Goal: Ask a question

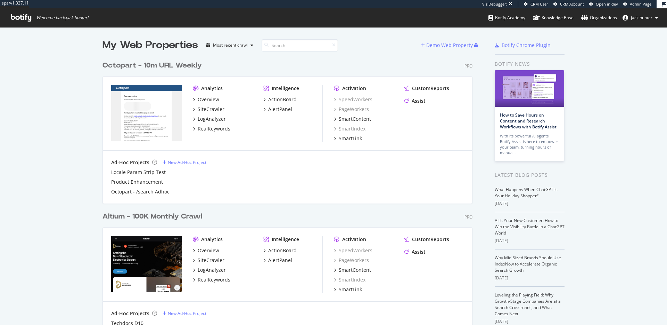
scroll to position [282, 376]
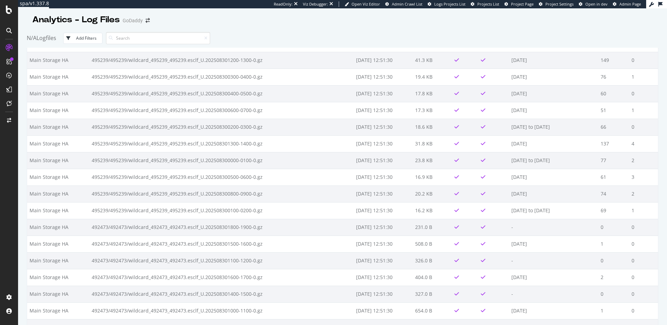
scroll to position [20612, 0]
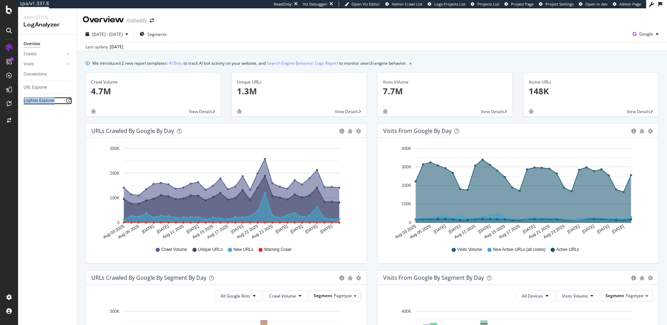
click at [44, 100] on div "Logfiles Explorer" at bounding box center [39, 100] width 31 height 7
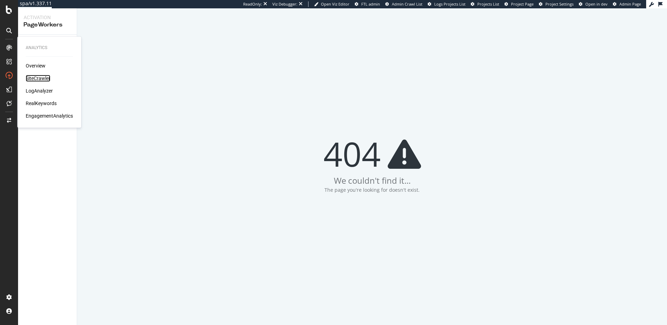
click at [44, 76] on div "SiteCrawler" at bounding box center [38, 78] width 25 height 7
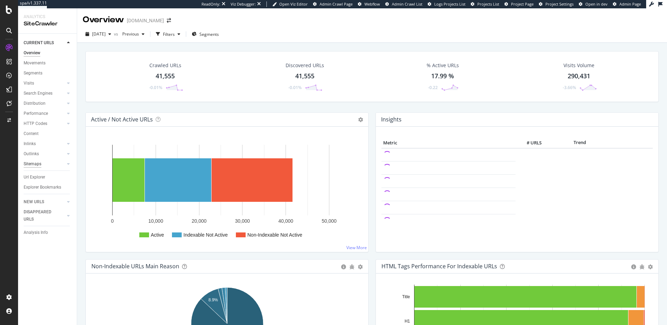
click at [40, 165] on div "Sitemaps" at bounding box center [33, 163] width 18 height 7
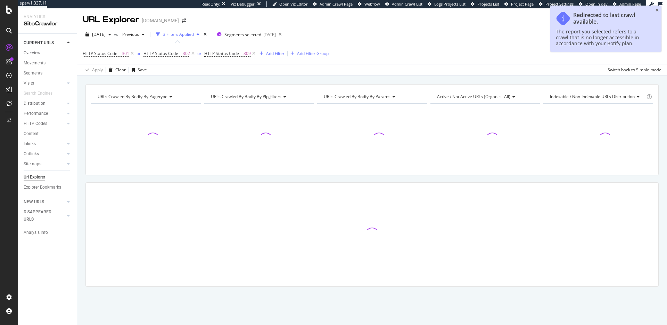
click at [13, 105] on div at bounding box center [8, 103] width 11 height 11
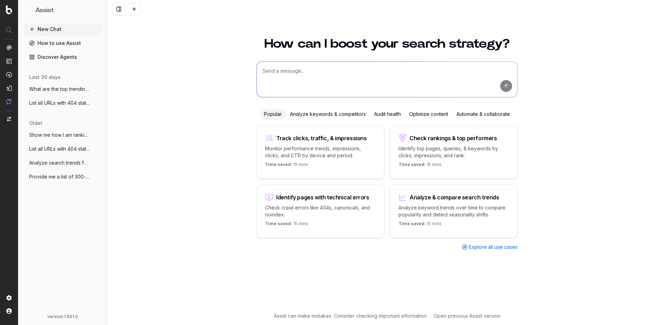
click at [67, 90] on span "What are the top trending keywords relat" at bounding box center [59, 89] width 61 height 7
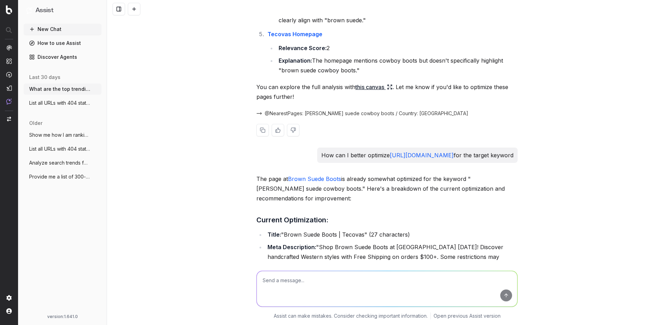
scroll to position [1644, 0]
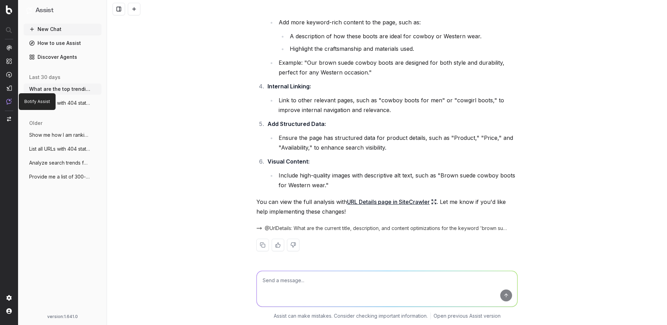
click at [52, 103] on div "Botify Assist Botify Assist" at bounding box center [37, 101] width 37 height 17
click at [79, 103] on span "List all URLs with 404 status code from" at bounding box center [59, 102] width 61 height 7
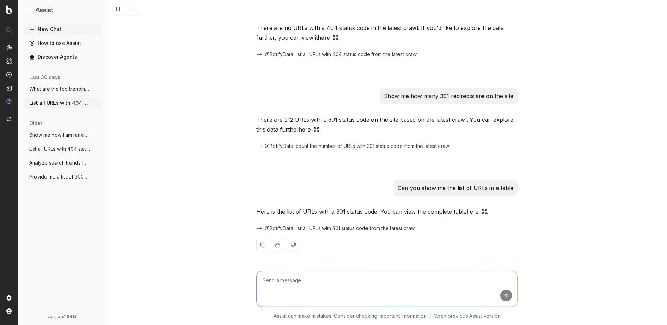
scroll to position [22, 0]
click at [470, 211] on link "here" at bounding box center [477, 212] width 21 height 10
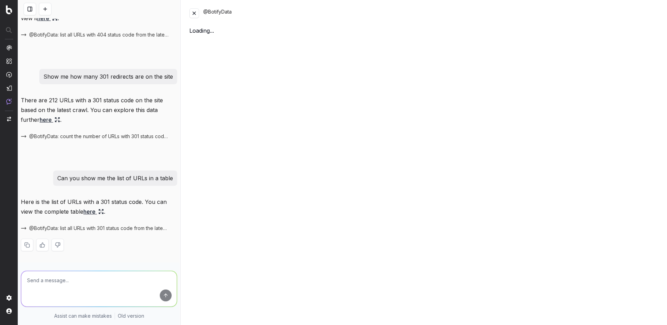
scroll to position [51, 0]
click at [194, 15] on button at bounding box center [194, 13] width 10 height 10
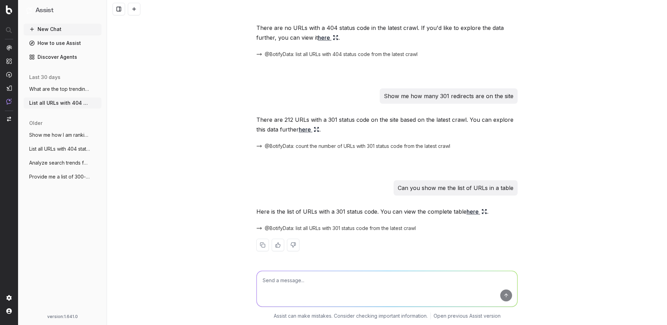
click at [62, 87] on span "What are the top trending keywords relat" at bounding box center [59, 89] width 61 height 7
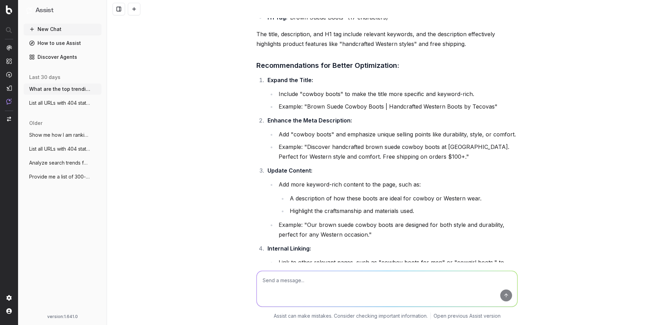
scroll to position [1644, 0]
